Goal: Navigation & Orientation: Understand site structure

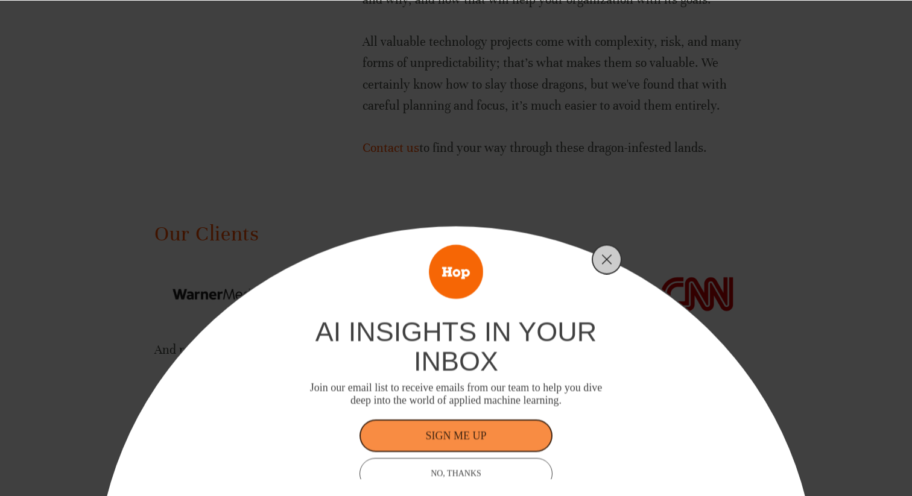
scroll to position [1786, 0]
click at [607, 256] on icon "Close" at bounding box center [606, 259] width 11 height 11
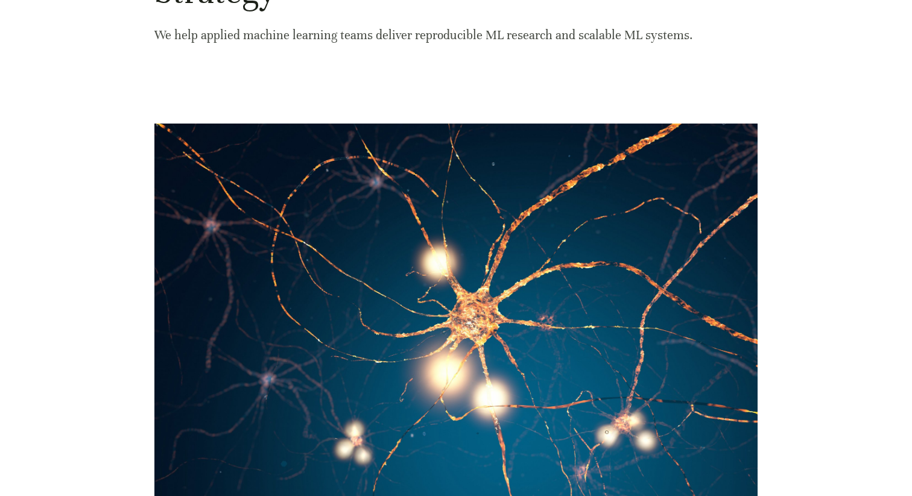
scroll to position [0, 0]
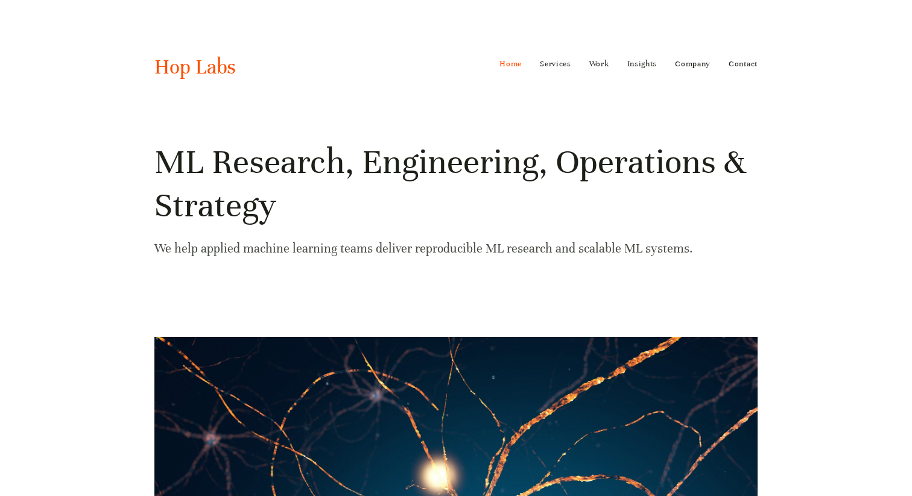
click at [512, 64] on link "Home" at bounding box center [510, 63] width 22 height 19
click at [537, 63] on nav "Home Services ML/AI Research ML/AI Engineering ML/AI Operations ML/AI Strategy …" at bounding box center [628, 63] width 258 height 19
click at [546, 65] on link "Services" at bounding box center [555, 63] width 31 height 19
click at [556, 92] on link "ML/AI Research" at bounding box center [574, 87] width 86 height 18
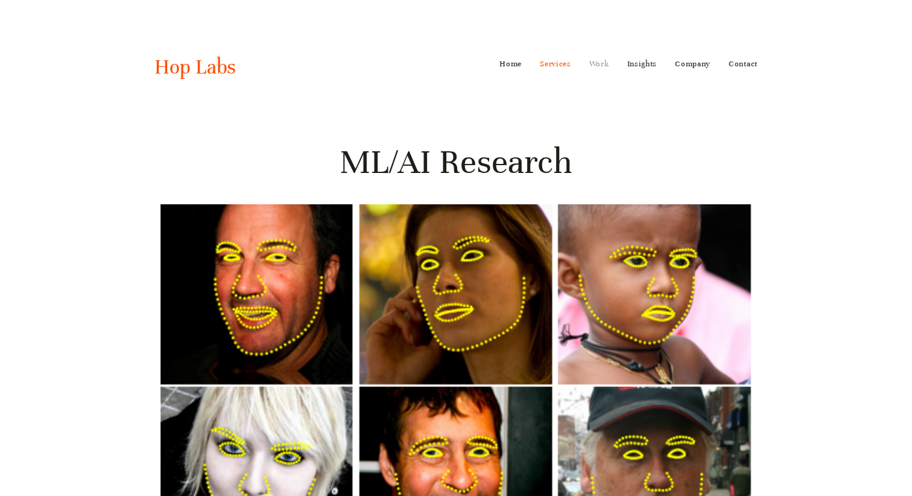
click at [591, 66] on link "Work" at bounding box center [599, 63] width 20 height 19
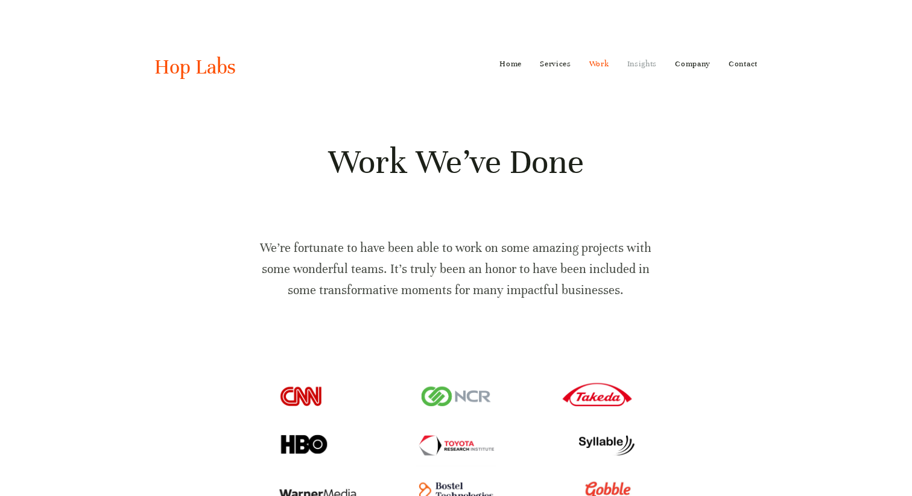
click at [628, 64] on link "Insights" at bounding box center [642, 63] width 30 height 19
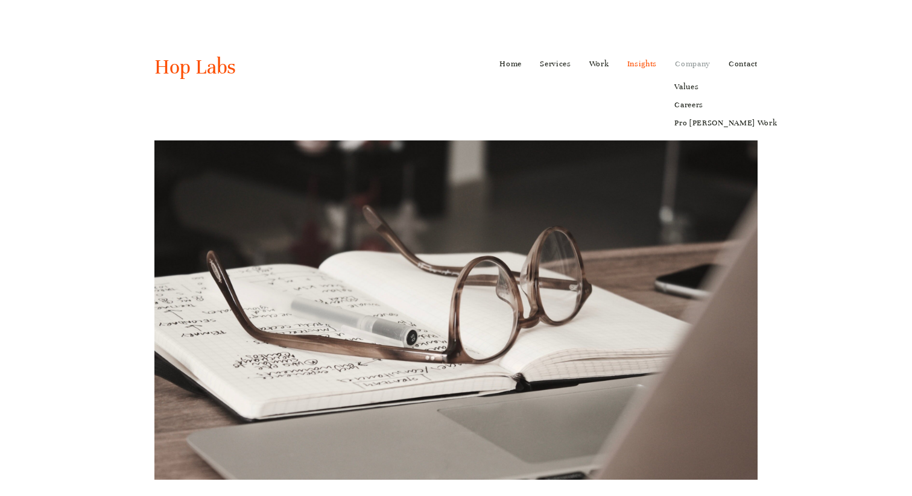
click at [689, 65] on link "Company" at bounding box center [693, 63] width 36 height 19
click at [689, 89] on link "Values" at bounding box center [725, 87] width 119 height 18
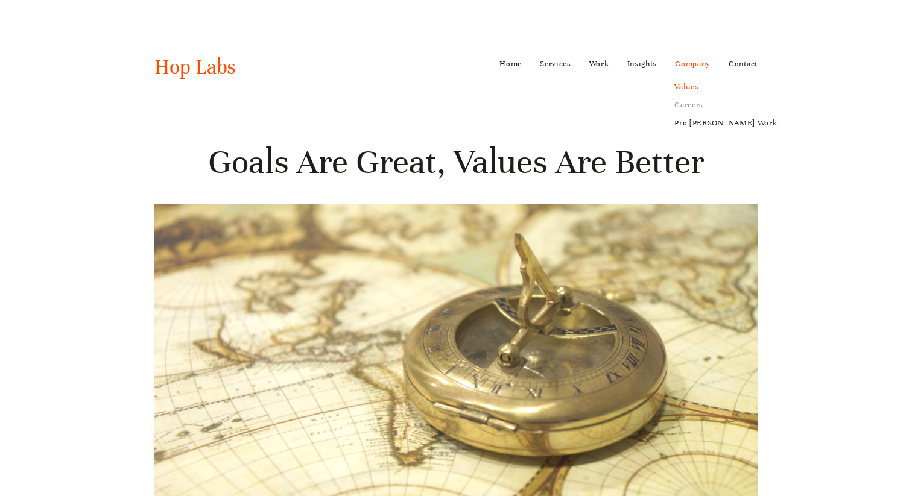
click at [696, 102] on link "Careers" at bounding box center [725, 105] width 119 height 18
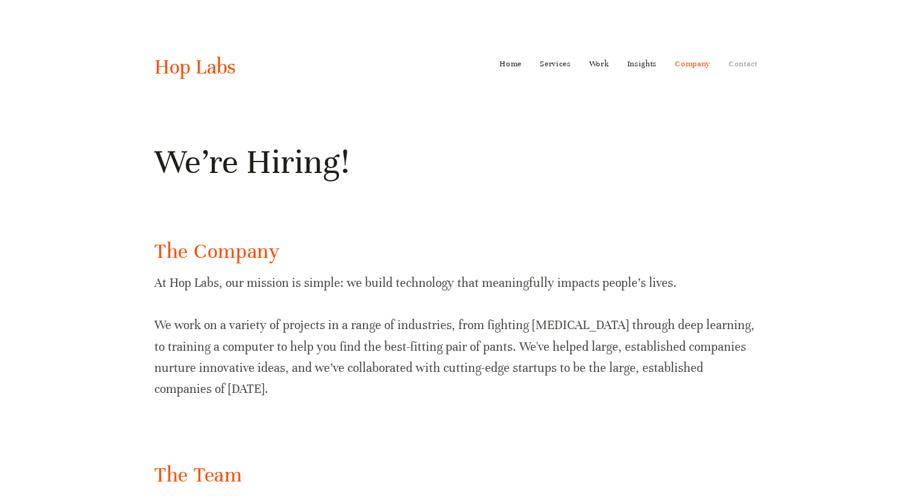
click at [736, 71] on link "Contact" at bounding box center [742, 63] width 29 height 19
